Goal: Task Accomplishment & Management: Manage account settings

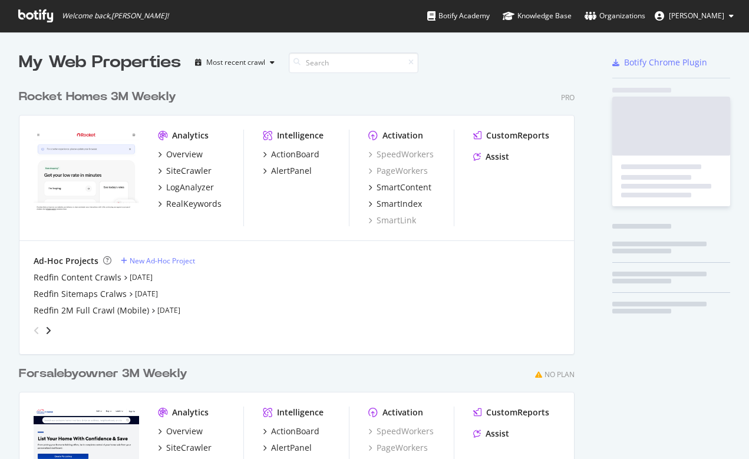
scroll to position [459, 749]
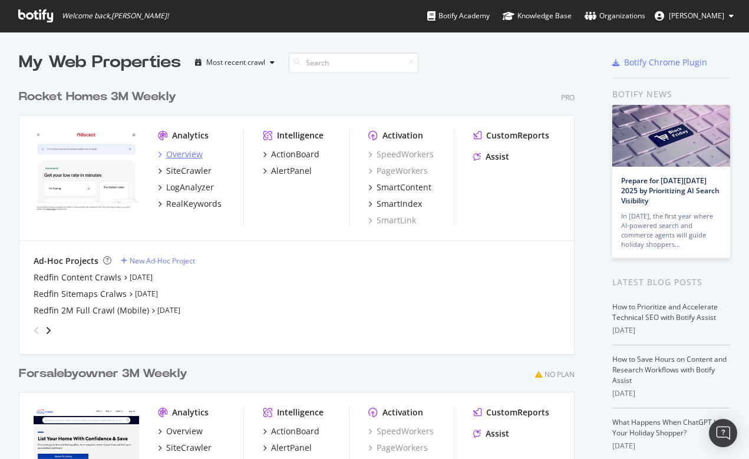
click at [187, 154] on div "Overview" at bounding box center [184, 155] width 37 height 12
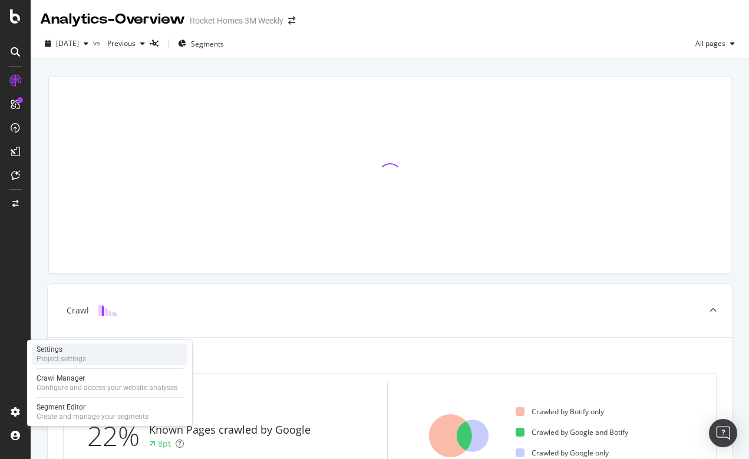
click at [58, 352] on div "Settings" at bounding box center [62, 349] width 50 height 9
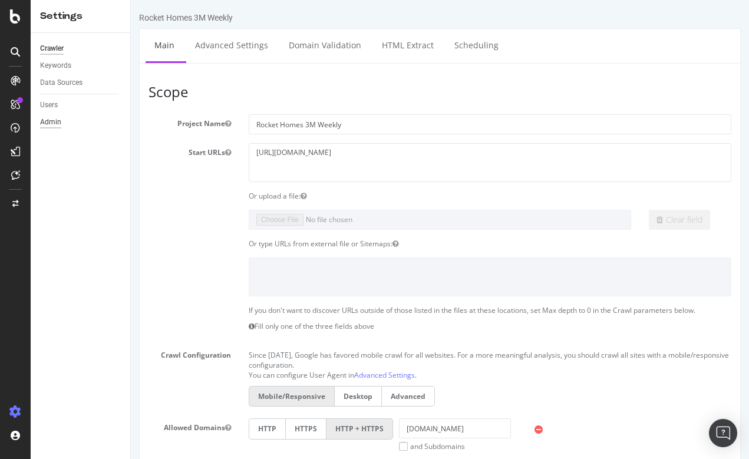
click at [50, 122] on div "Admin" at bounding box center [50, 122] width 21 height 12
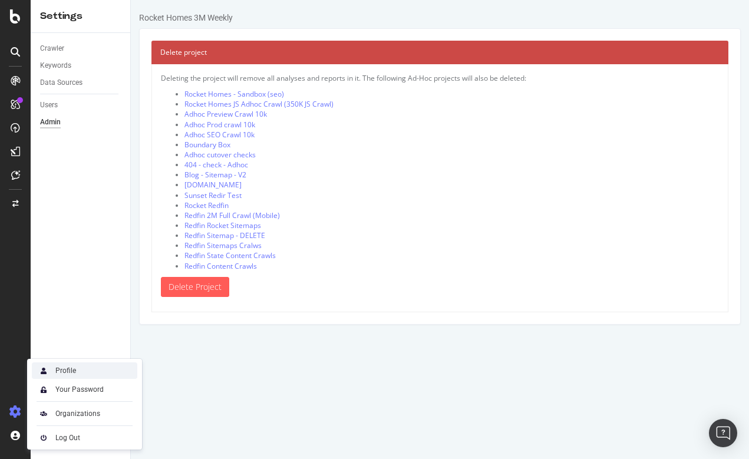
click at [76, 368] on div "Profile" at bounding box center [85, 371] width 106 height 17
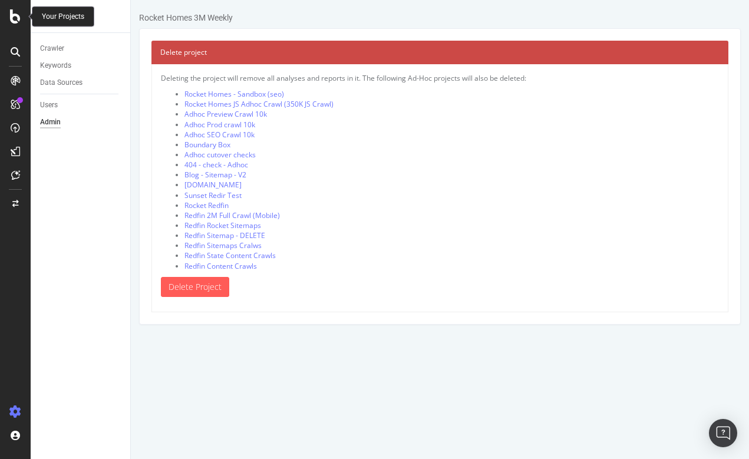
click at [17, 17] on icon at bounding box center [15, 16] width 11 height 14
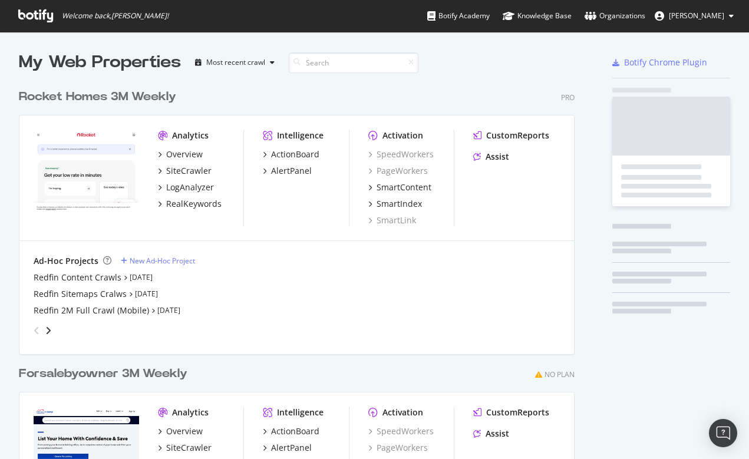
scroll to position [459, 749]
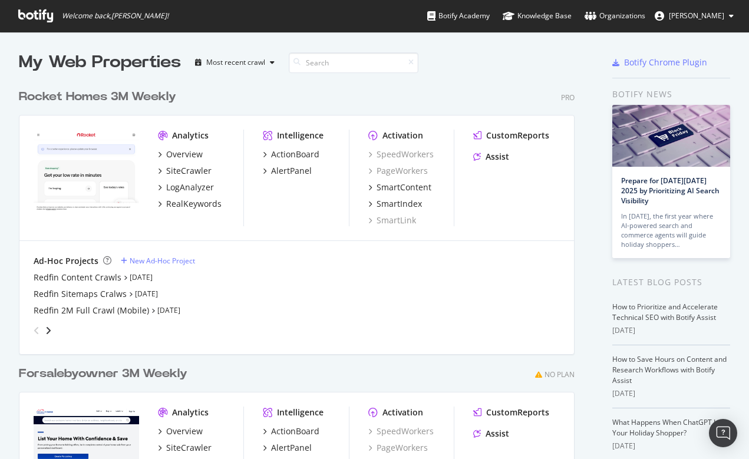
click at [694, 16] on span "Norma Moras" at bounding box center [696, 16] width 55 height 10
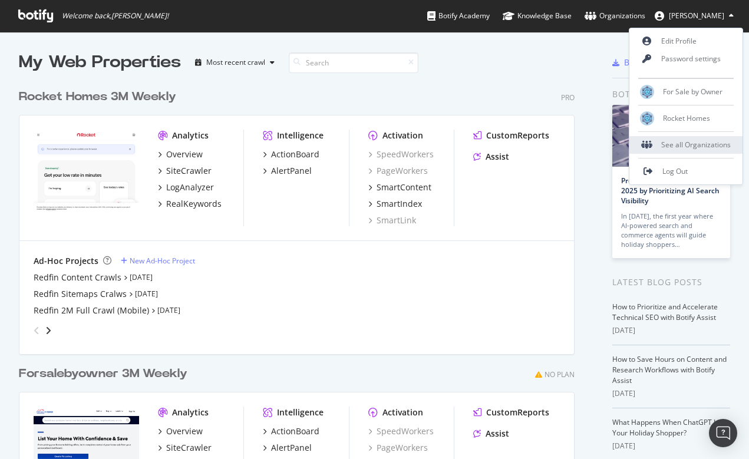
click at [676, 138] on div "See all Organizations" at bounding box center [686, 145] width 113 height 18
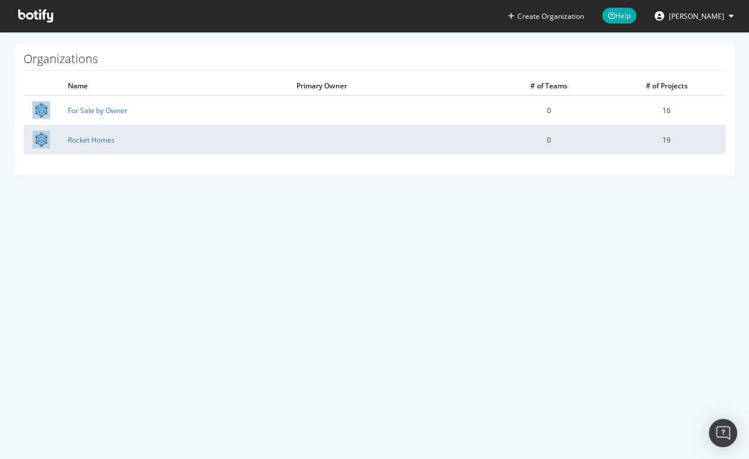
click at [374, 130] on td at bounding box center [389, 139] width 202 height 29
click at [100, 141] on link "Rocket Homes" at bounding box center [91, 140] width 47 height 10
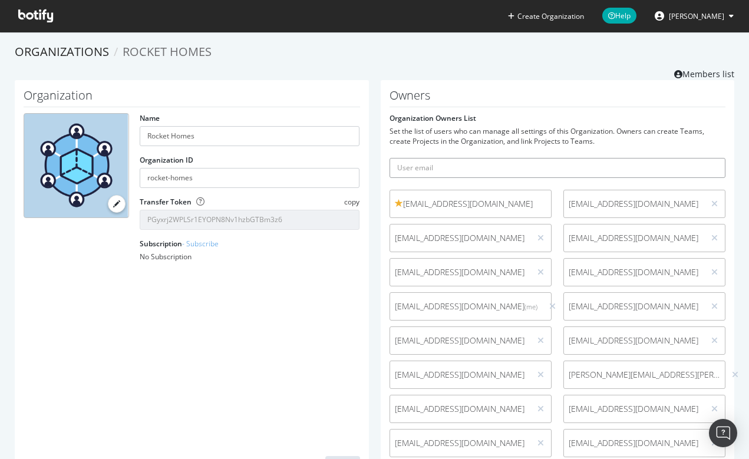
click at [463, 169] on input "text" at bounding box center [558, 168] width 337 height 20
paste input "david.minchala@redfin.com"
type input "david.minchala@redfin.com"
click at [716, 167] on button "submit" at bounding box center [716, 168] width 20 height 20
click at [38, 13] on icon at bounding box center [35, 15] width 35 height 13
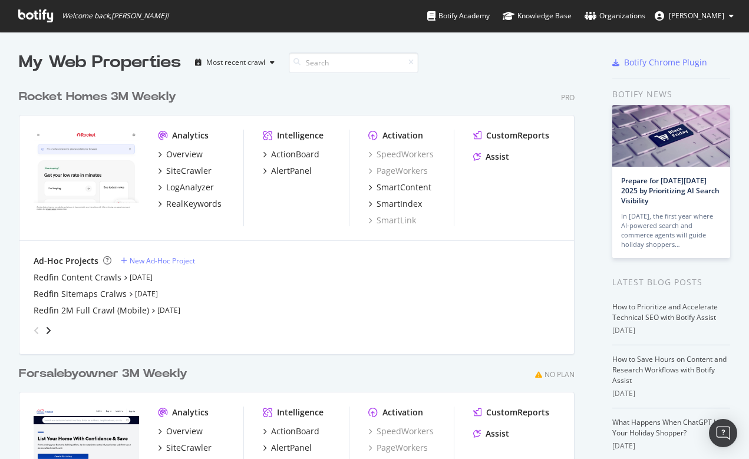
scroll to position [459, 749]
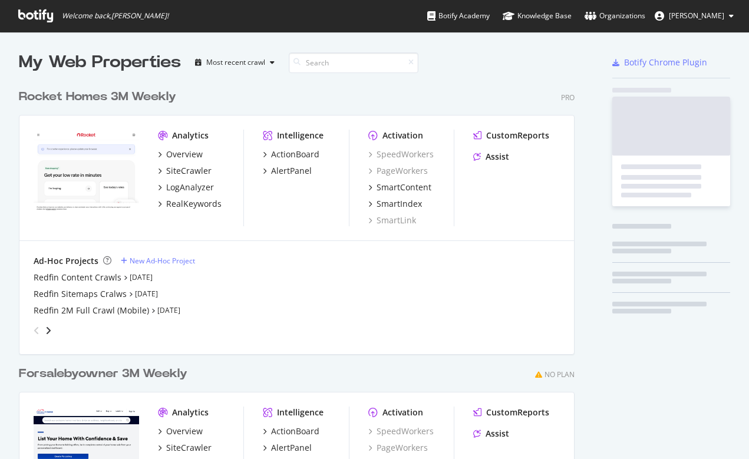
scroll to position [459, 749]
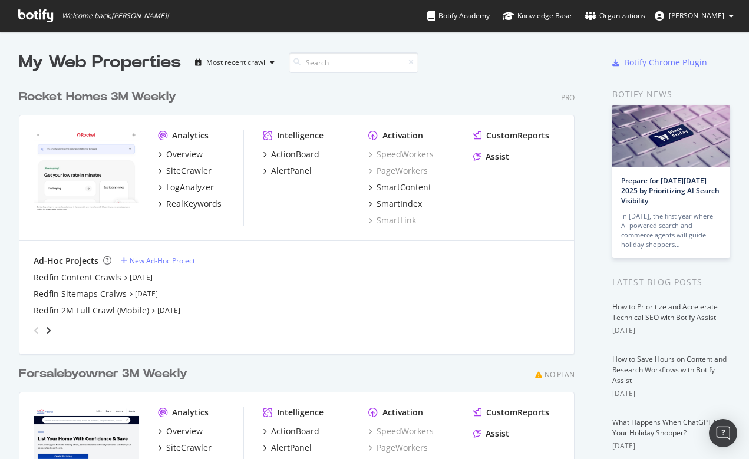
click at [706, 18] on span "[PERSON_NAME]" at bounding box center [696, 16] width 55 height 10
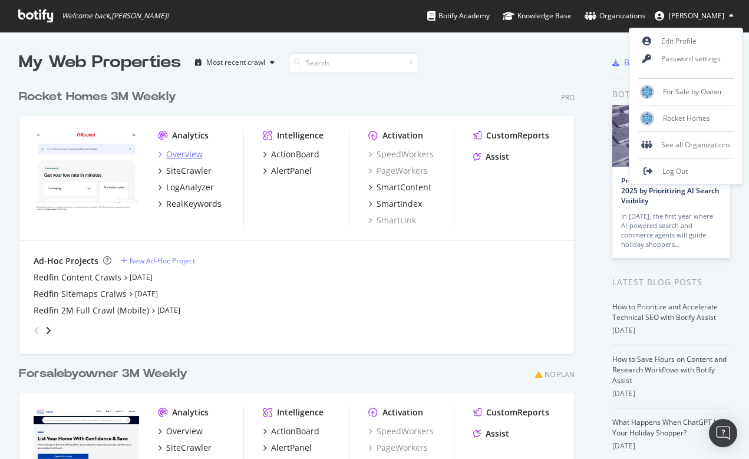
click at [178, 155] on div "Overview" at bounding box center [184, 155] width 37 height 12
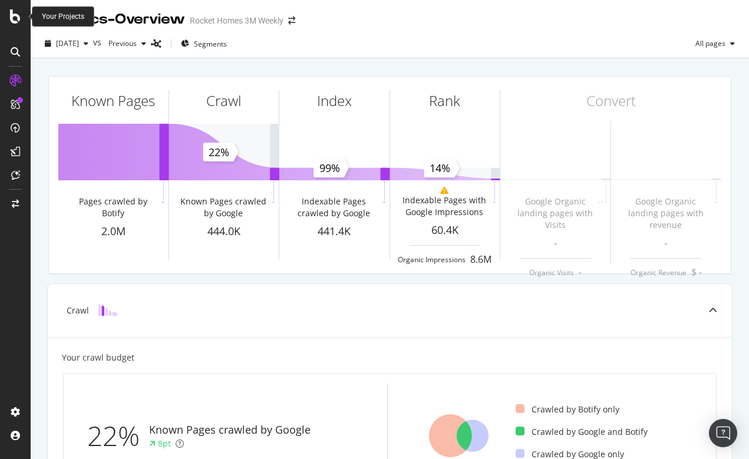
click at [15, 18] on icon at bounding box center [15, 16] width 11 height 14
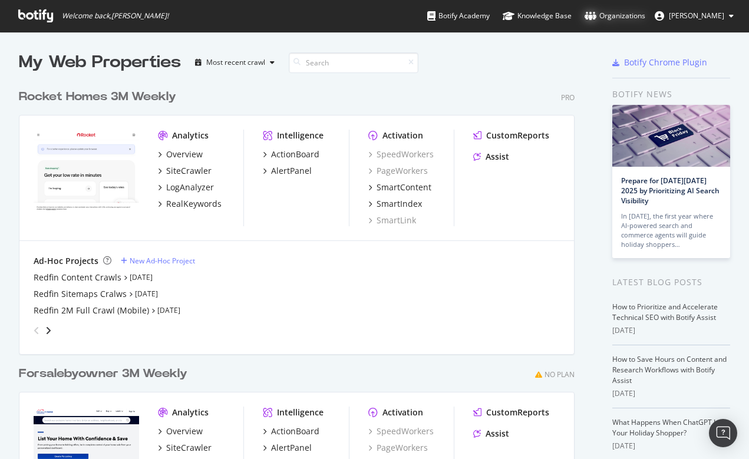
click at [646, 16] on div "Organizations" at bounding box center [615, 16] width 61 height 12
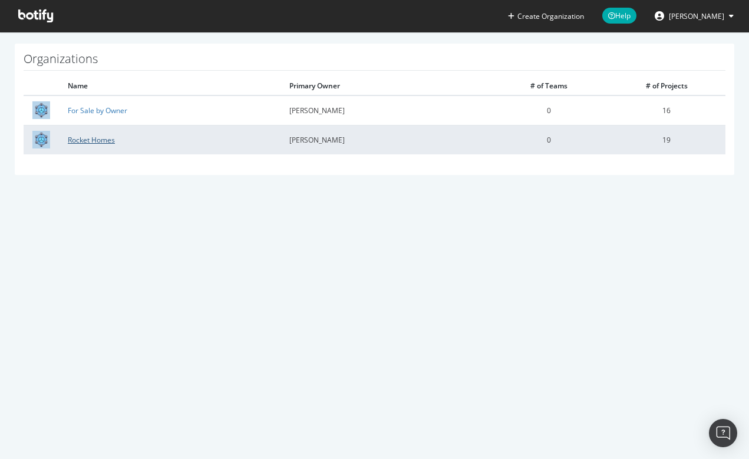
click at [94, 140] on link "Rocket Homes" at bounding box center [91, 140] width 47 height 10
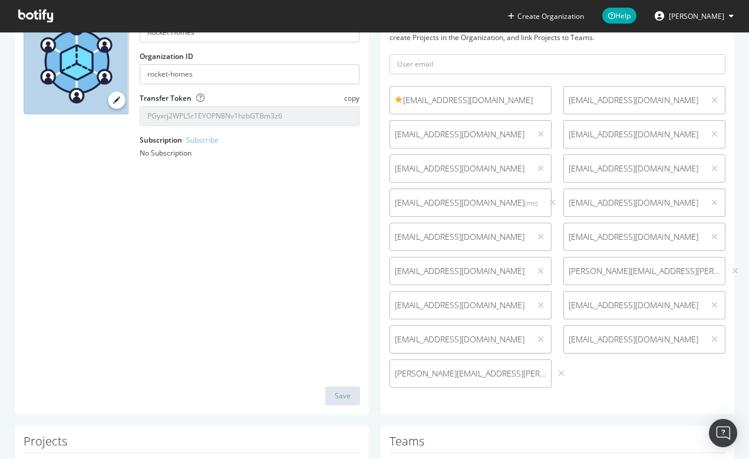
scroll to position [118, 0]
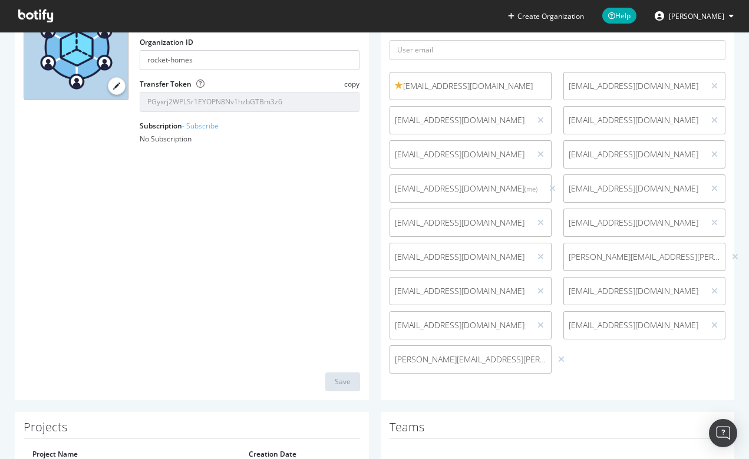
click at [716, 14] on span "[PERSON_NAME]" at bounding box center [696, 16] width 55 height 10
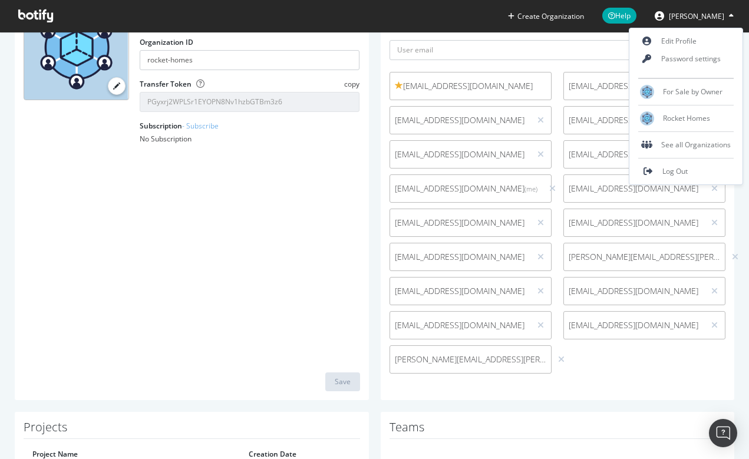
click at [699, 14] on span "[PERSON_NAME]" at bounding box center [696, 16] width 55 height 10
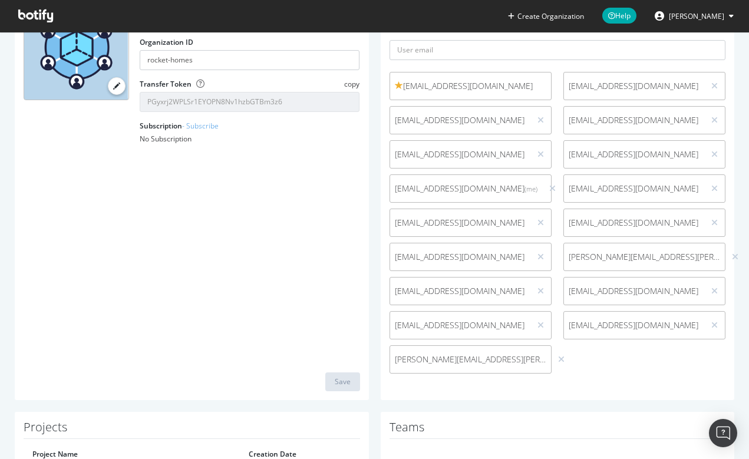
click at [699, 14] on span "[PERSON_NAME]" at bounding box center [696, 16] width 55 height 10
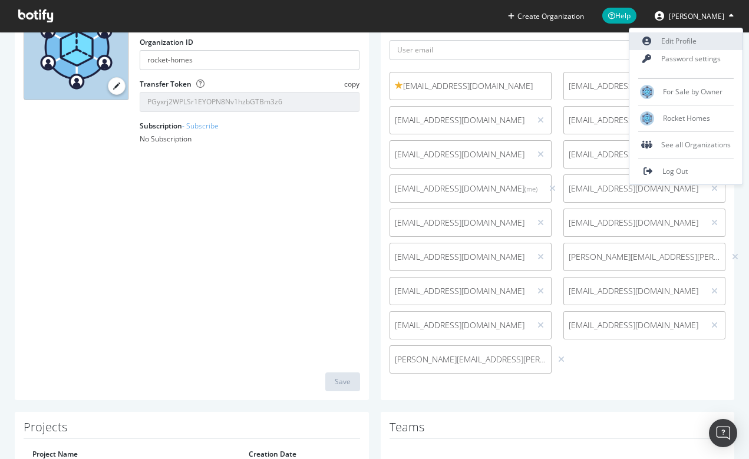
click at [693, 39] on link "Edit Profile" at bounding box center [686, 41] width 113 height 18
click at [681, 174] on span "Log Out" at bounding box center [675, 171] width 25 height 10
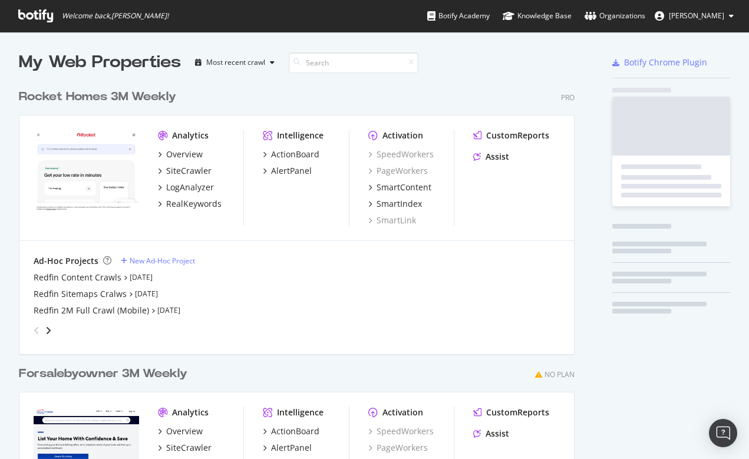
scroll to position [533, 565]
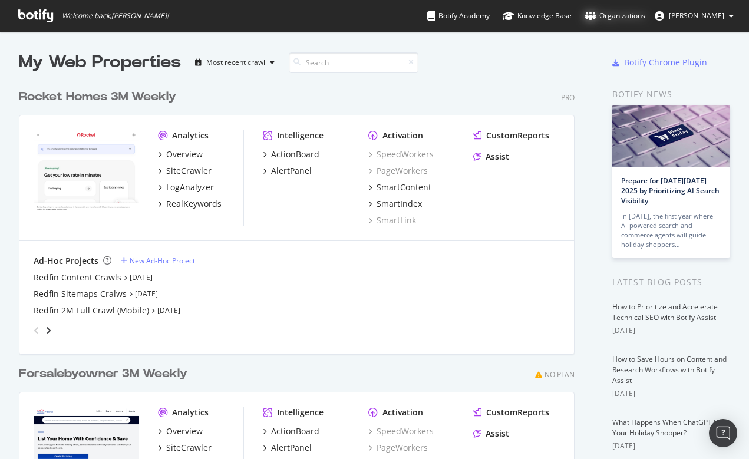
click at [641, 14] on div "Organizations" at bounding box center [615, 16] width 61 height 12
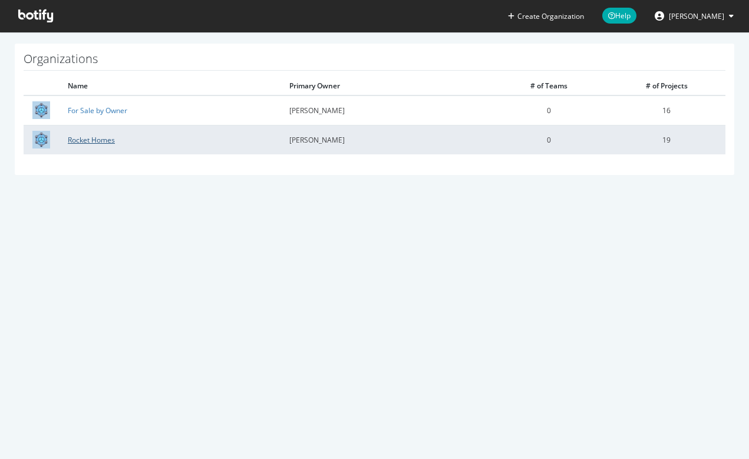
click at [96, 135] on link "Rocket Homes" at bounding box center [91, 140] width 47 height 10
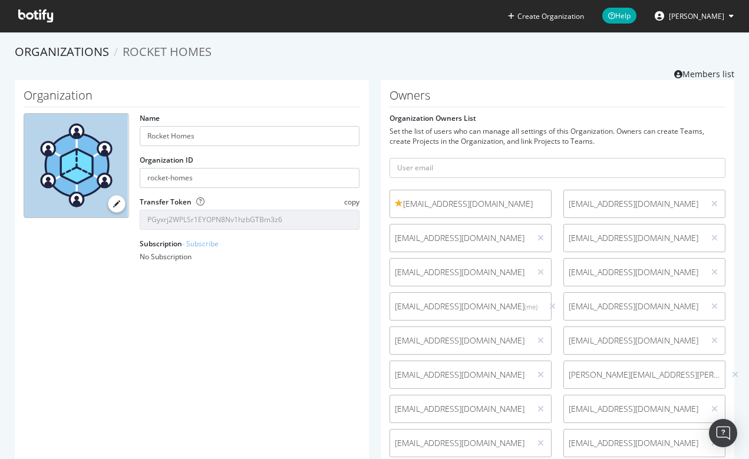
click at [706, 13] on span "[PERSON_NAME]" at bounding box center [696, 16] width 55 height 10
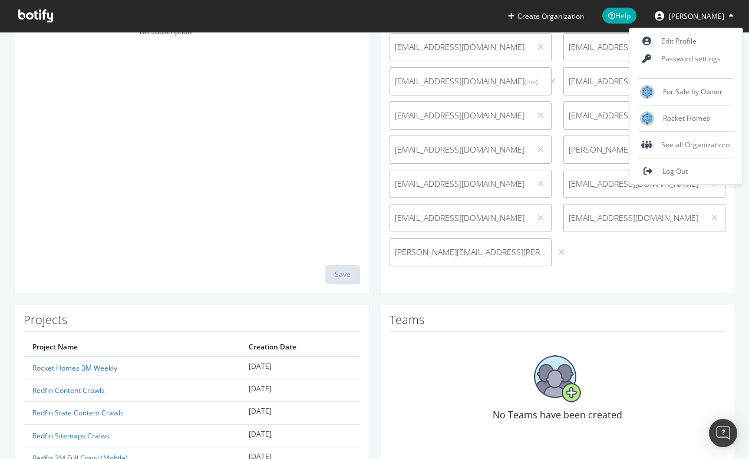
scroll to position [96, 0]
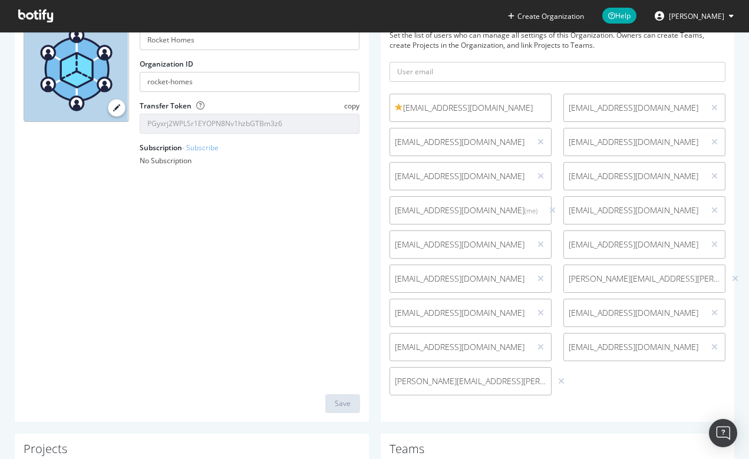
click at [587, 389] on div "vlajkoknezic@rockethomes.com johndelatorre@rockethomes.com bharatkuncharavelu@r…" at bounding box center [558, 248] width 348 height 308
click at [38, 15] on icon at bounding box center [35, 15] width 35 height 13
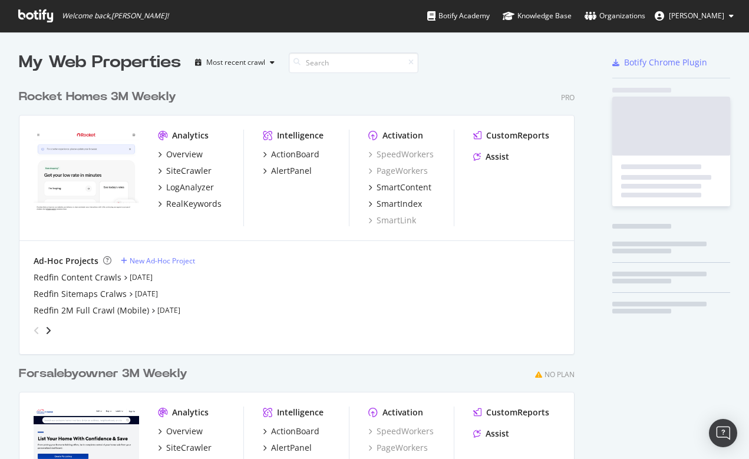
scroll to position [459, 749]
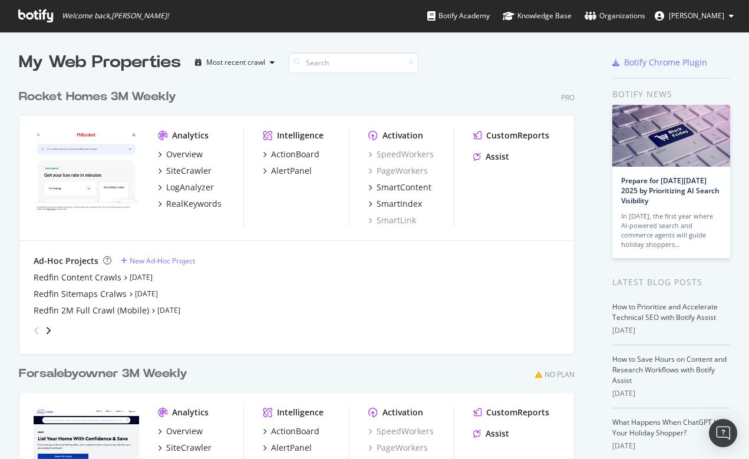
click at [693, 11] on span "[PERSON_NAME]" at bounding box center [696, 16] width 55 height 10
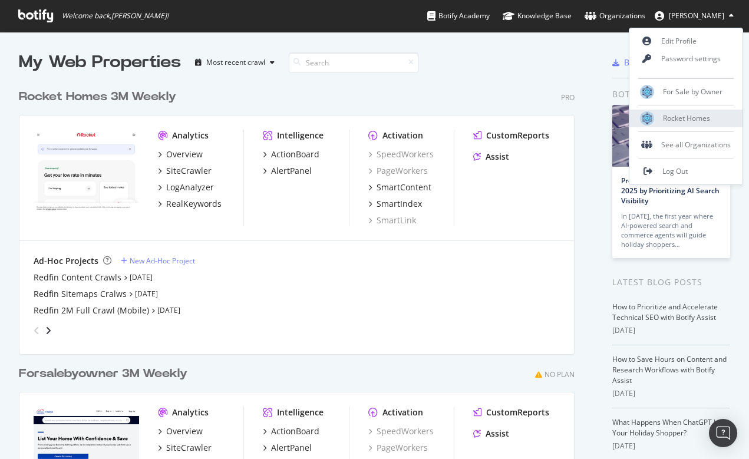
click at [672, 119] on span "Rocket Homes" at bounding box center [686, 118] width 47 height 10
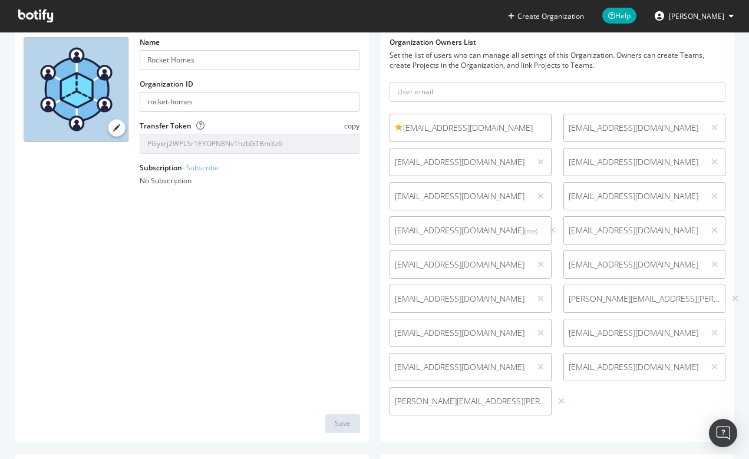
scroll to position [84, 0]
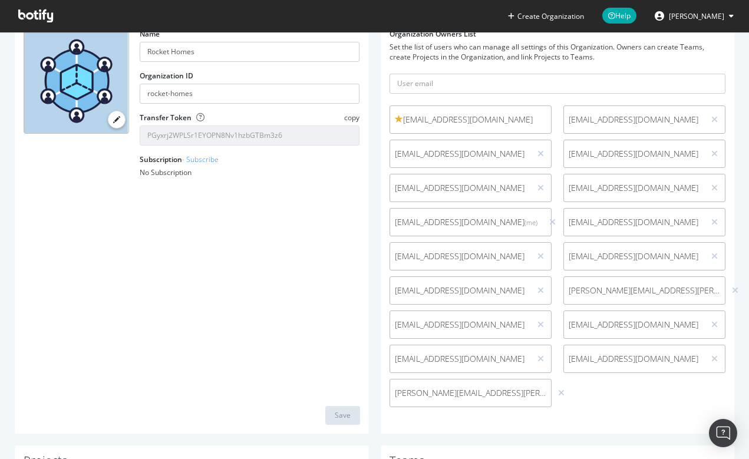
click at [585, 356] on span "[EMAIL_ADDRESS][DOMAIN_NAME]" at bounding box center [634, 359] width 131 height 12
click at [718, 355] on icon at bounding box center [715, 359] width 6 height 8
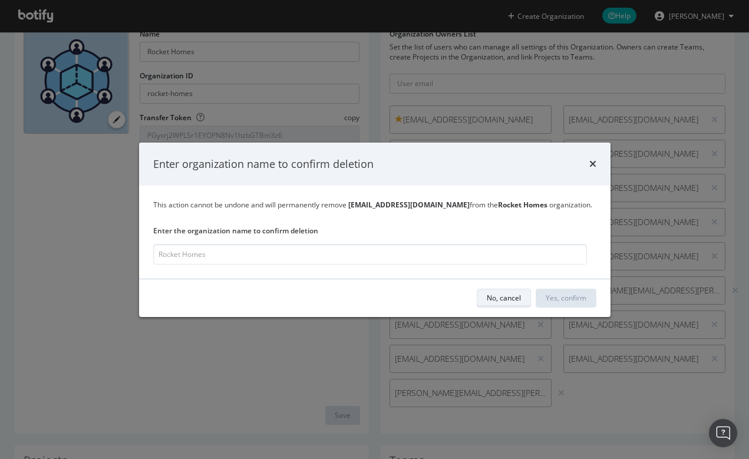
click at [520, 303] on div "No, cancel" at bounding box center [504, 298] width 34 height 10
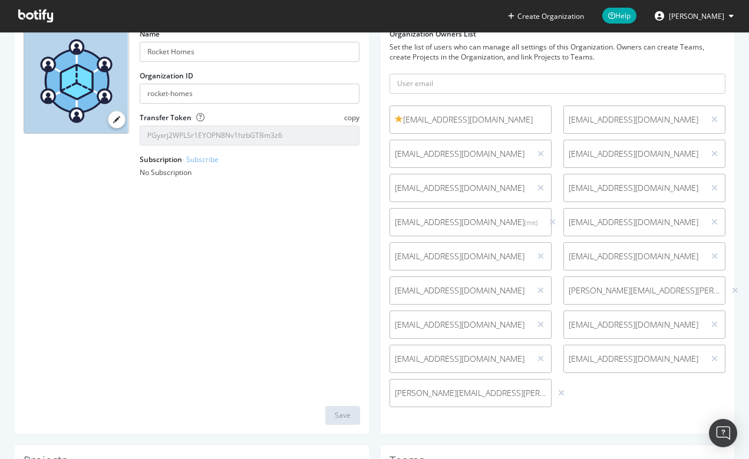
click at [671, 361] on span "normmoras@rocketinnovationstudio.ca" at bounding box center [634, 359] width 131 height 12
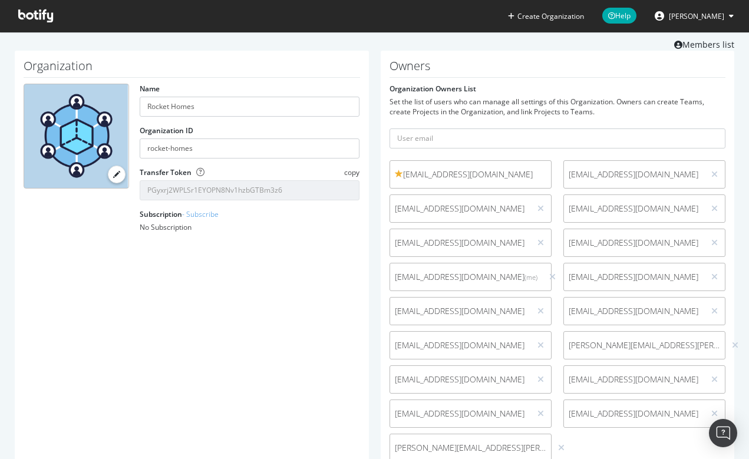
scroll to position [12, 0]
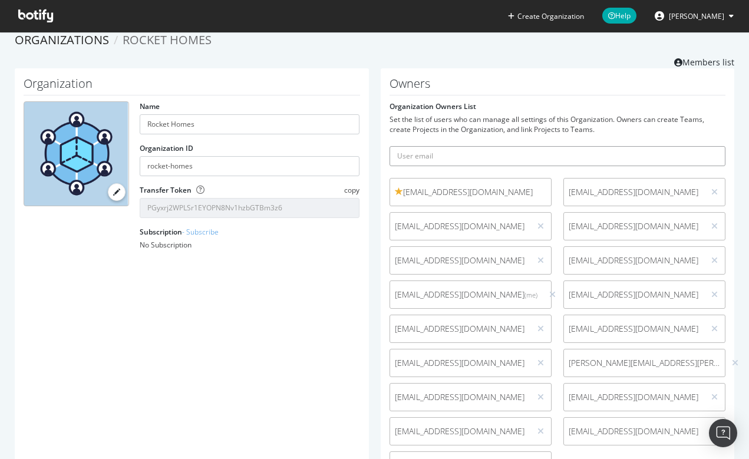
click at [482, 159] on input "text" at bounding box center [558, 156] width 337 height 20
type input "normamoras@rocketinnovationstudio.ca"
click at [716, 156] on button "submit" at bounding box center [716, 156] width 20 height 20
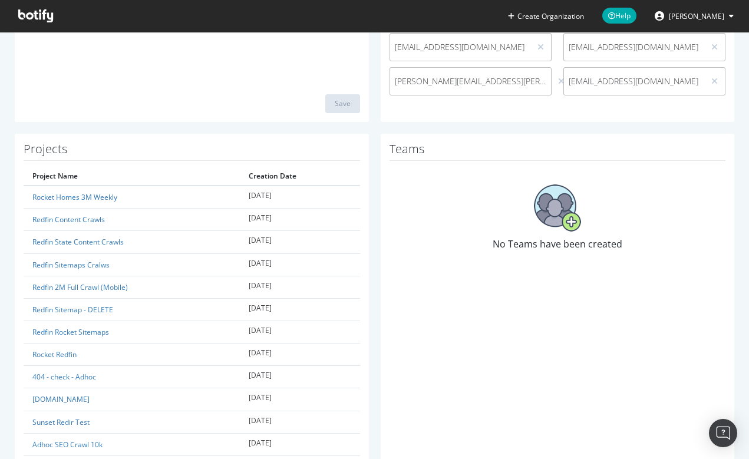
scroll to position [320, 0]
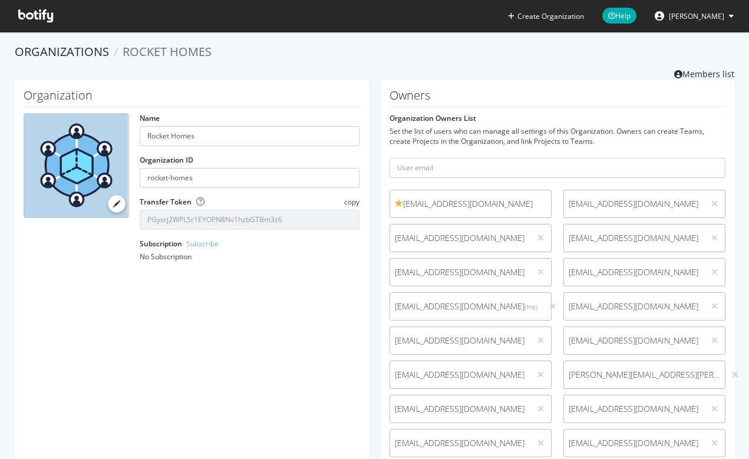
click at [719, 18] on span "[PERSON_NAME]" at bounding box center [696, 16] width 55 height 10
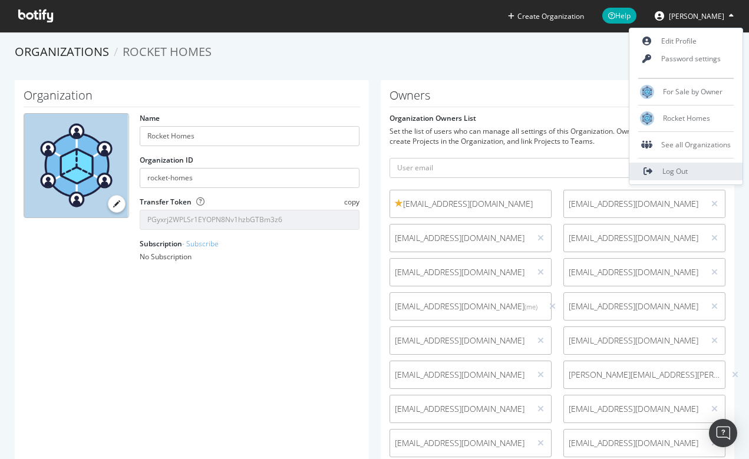
click at [688, 176] on span "Log Out" at bounding box center [675, 171] width 25 height 10
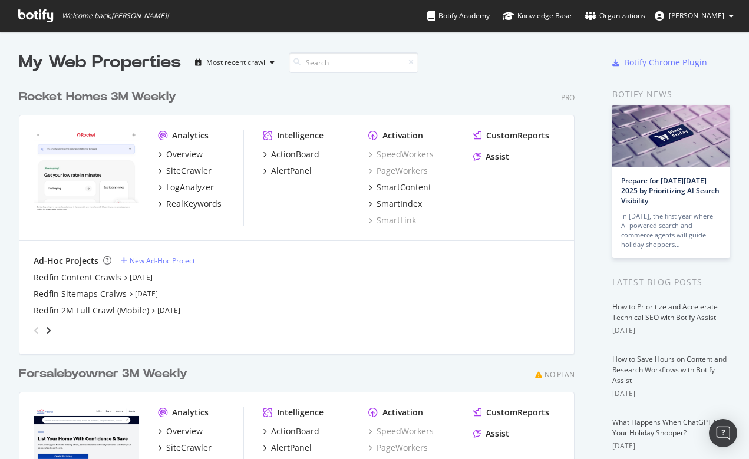
scroll to position [533, 565]
click at [696, 19] on span "[PERSON_NAME]" at bounding box center [696, 16] width 55 height 10
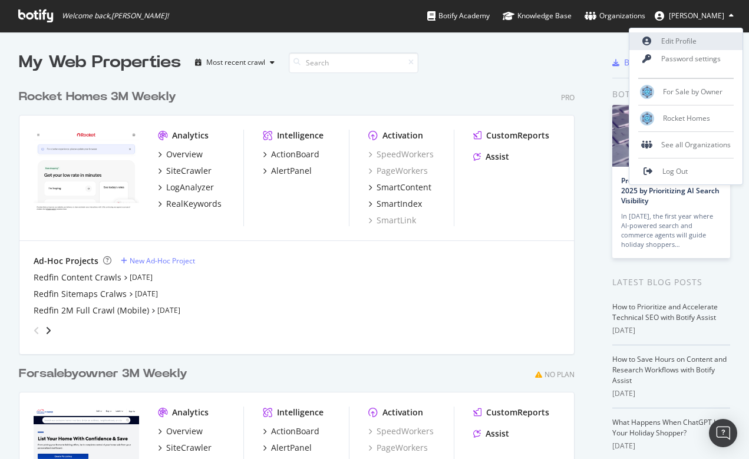
click at [684, 37] on link "Edit Profile" at bounding box center [686, 41] width 113 height 18
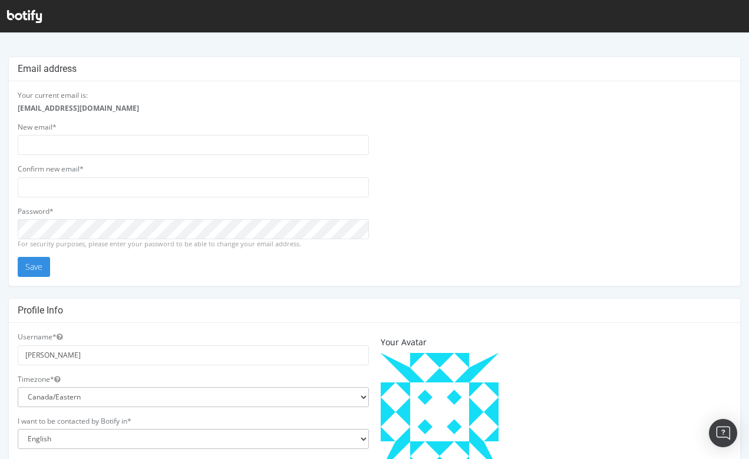
click at [26, 18] on icon at bounding box center [24, 16] width 35 height 13
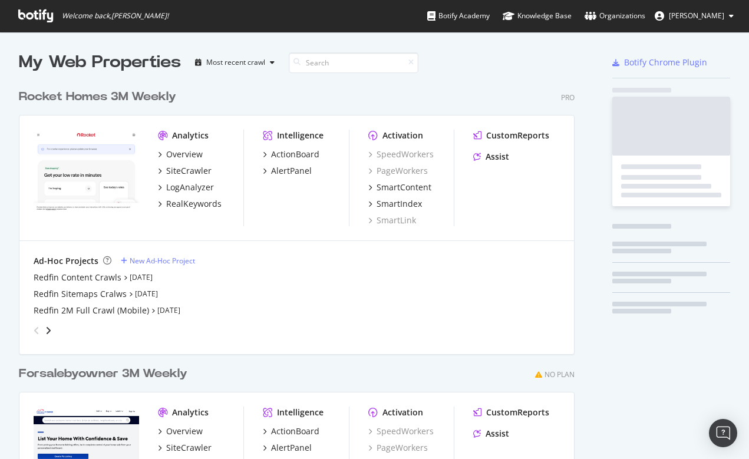
scroll to position [533, 565]
click at [693, 15] on span "[PERSON_NAME]" at bounding box center [696, 16] width 55 height 10
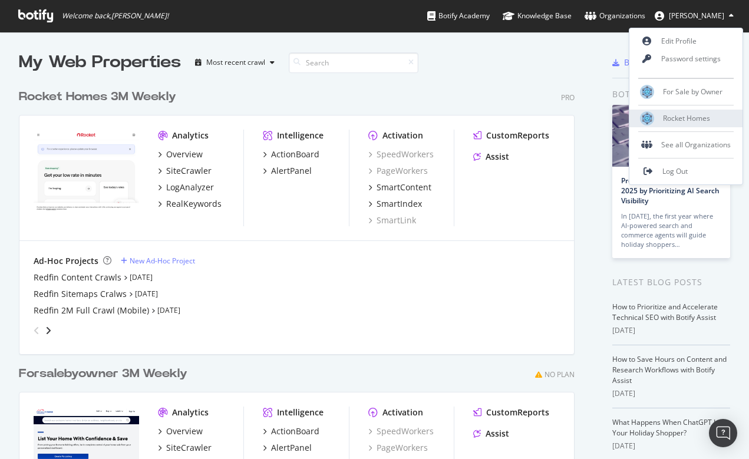
click at [694, 119] on span "Rocket Homes" at bounding box center [686, 118] width 47 height 10
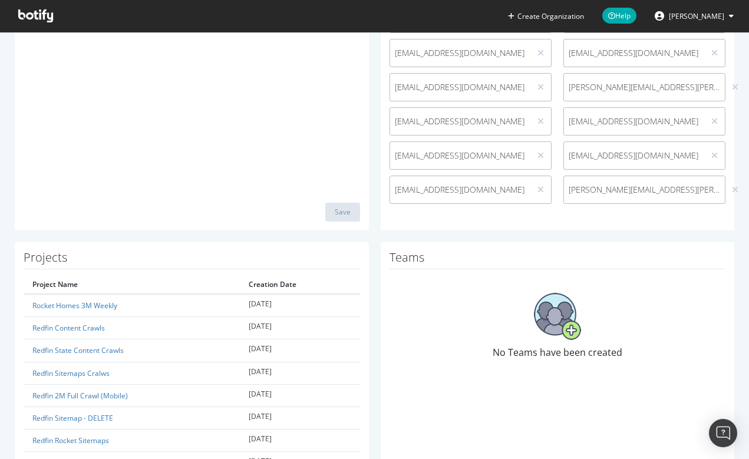
scroll to position [151, 0]
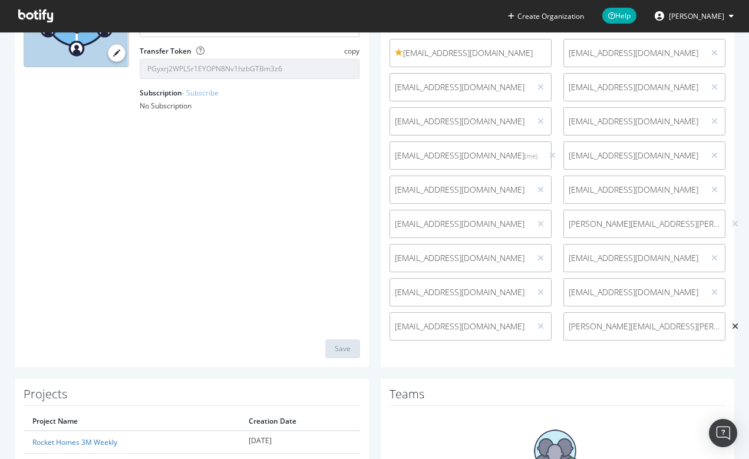
click at [732, 325] on icon at bounding box center [735, 326] width 6 height 8
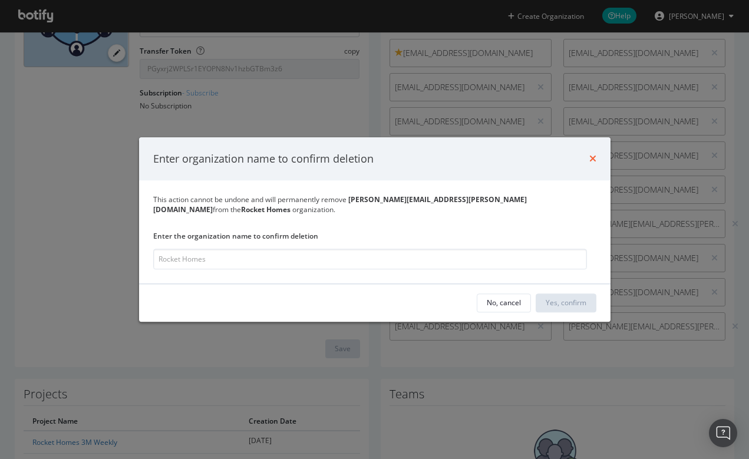
click at [594, 162] on icon "times" at bounding box center [593, 158] width 7 height 9
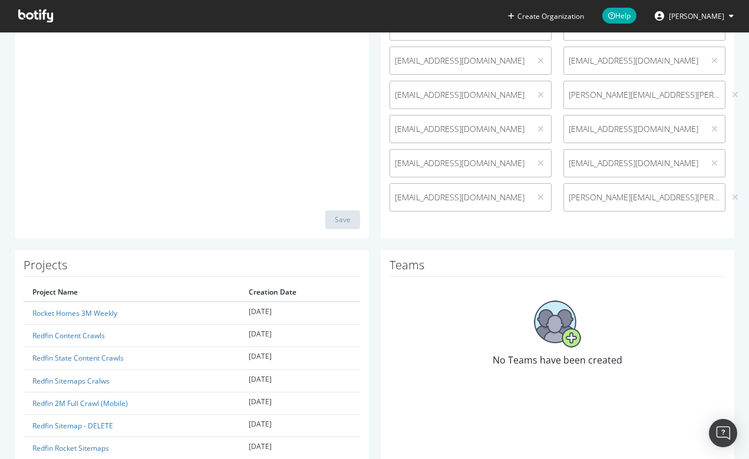
scroll to position [247, 0]
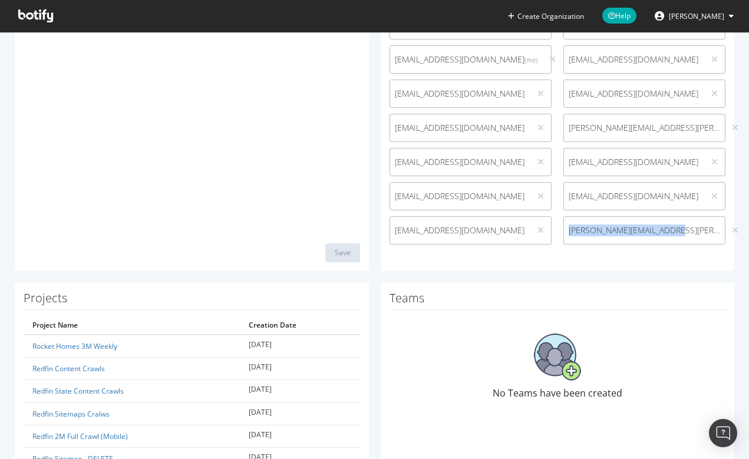
drag, startPoint x: 570, startPoint y: 231, endPoint x: 669, endPoint y: 232, distance: 99.1
click at [669, 232] on span "[PERSON_NAME][EMAIL_ADDRESS][PERSON_NAME][DOMAIN_NAME]" at bounding box center [645, 231] width 152 height 12
copy span "[PERSON_NAME][EMAIL_ADDRESS][PERSON_NAME][DOMAIN_NAME]"
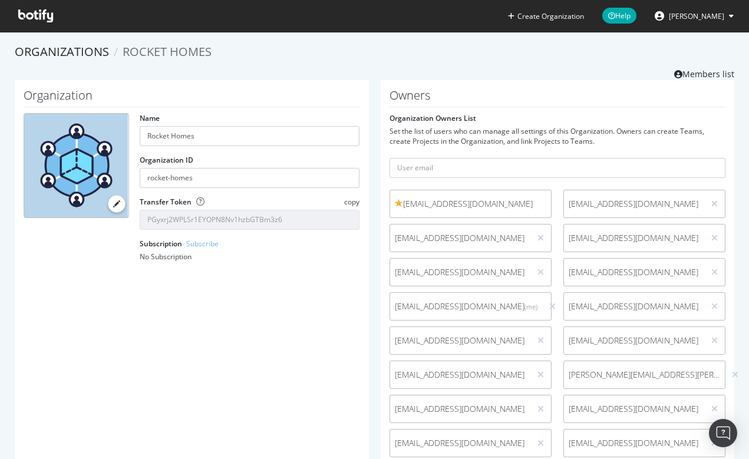
scroll to position [0, 0]
click at [34, 22] on icon at bounding box center [35, 15] width 35 height 13
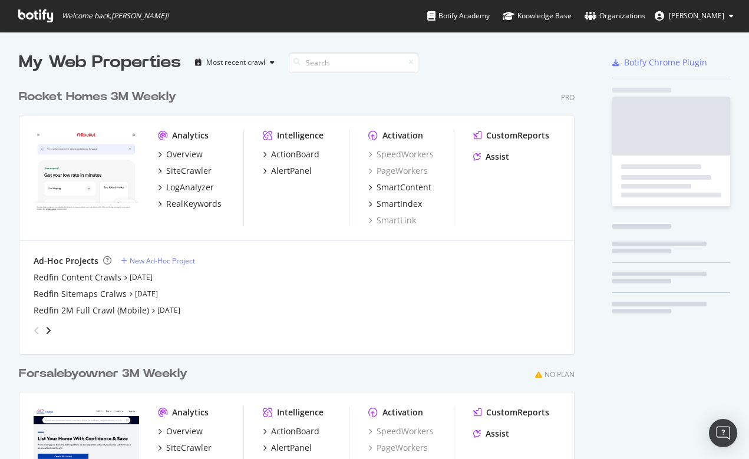
scroll to position [459, 749]
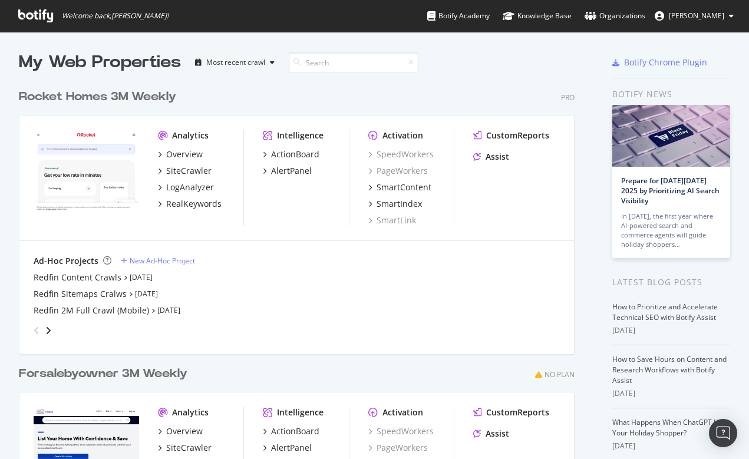
click at [705, 14] on span "[PERSON_NAME]" at bounding box center [696, 16] width 55 height 10
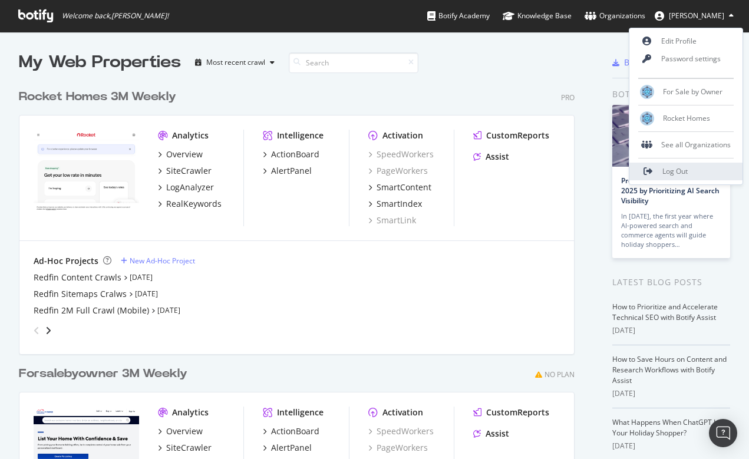
click at [677, 169] on span "Log Out" at bounding box center [675, 171] width 25 height 10
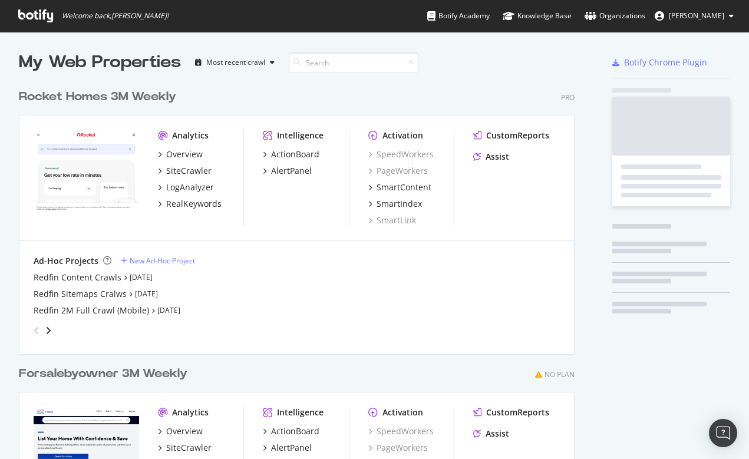
scroll to position [533, 565]
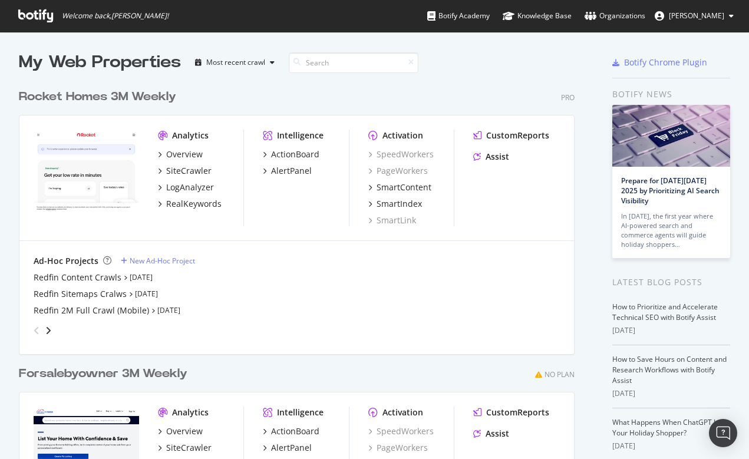
click at [711, 17] on span "[PERSON_NAME]" at bounding box center [696, 16] width 55 height 10
